Goal: Communication & Community: Participate in discussion

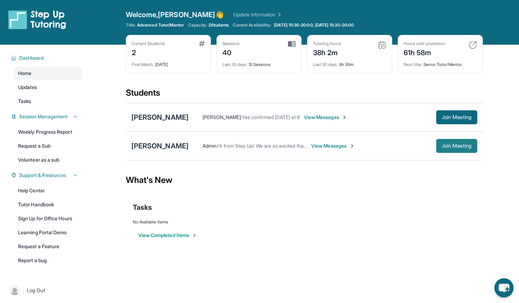
click at [449, 145] on span "Join Meeting" at bounding box center [457, 146] width 30 height 4
click at [320, 144] on span "View Messages" at bounding box center [333, 145] width 44 height 7
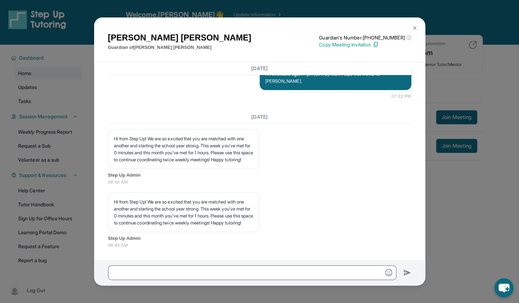
scroll to position [8141, 0]
click at [118, 272] on input "text" at bounding box center [252, 272] width 288 height 15
type input "*"
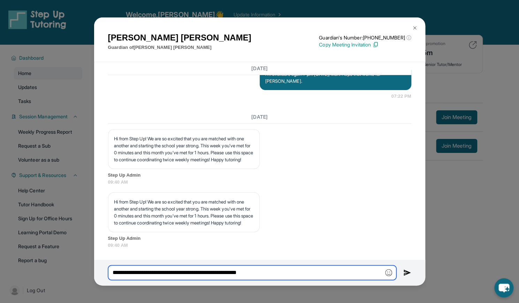
click at [252, 272] on input "**********" at bounding box center [252, 272] width 288 height 15
click at [388, 272] on img "button" at bounding box center [388, 272] width 7 height 7
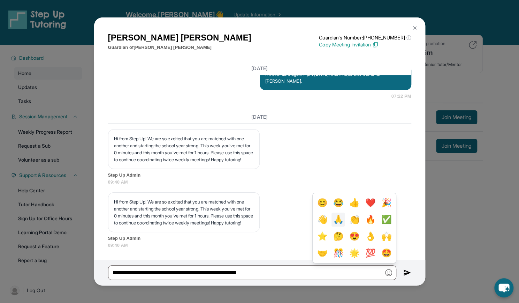
click at [334, 219] on button "🙏" at bounding box center [338, 219] width 13 height 14
type input "**********"
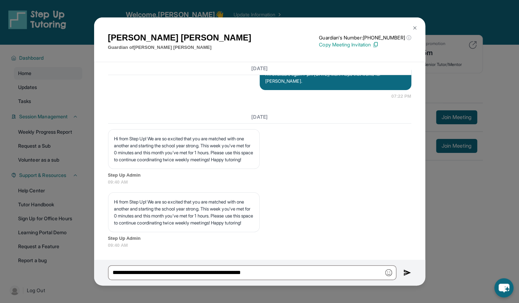
click at [409, 272] on img at bounding box center [407, 272] width 8 height 8
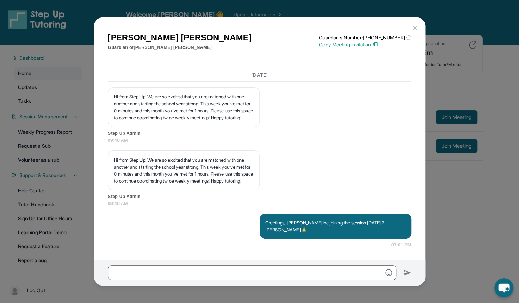
scroll to position [8176, 0]
